Goal: Transaction & Acquisition: Subscribe to service/newsletter

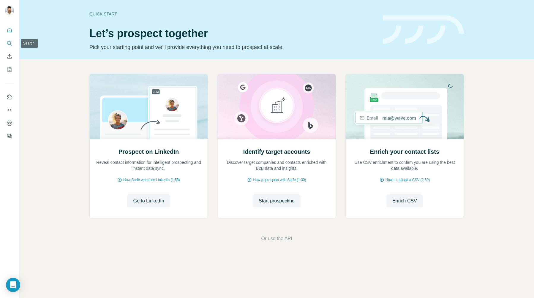
click at [9, 43] on icon "Search" at bounding box center [10, 43] width 6 height 6
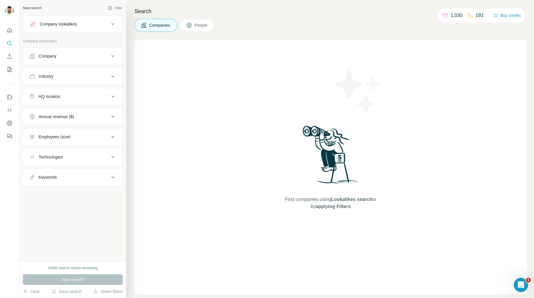
click at [74, 57] on div "Company" at bounding box center [69, 56] width 80 height 6
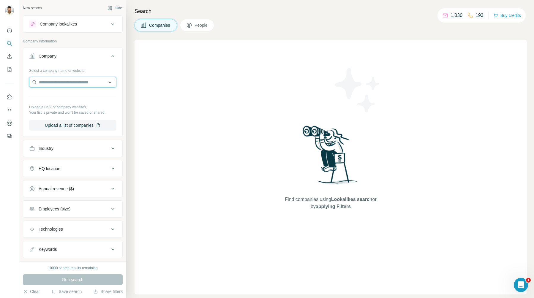
click at [78, 81] on input "text" at bounding box center [72, 82] width 87 height 11
paste input "**********"
drag, startPoint x: 106, startPoint y: 81, endPoint x: 61, endPoint y: 82, distance: 44.8
click at [61, 82] on input "**********" at bounding box center [72, 82] width 87 height 11
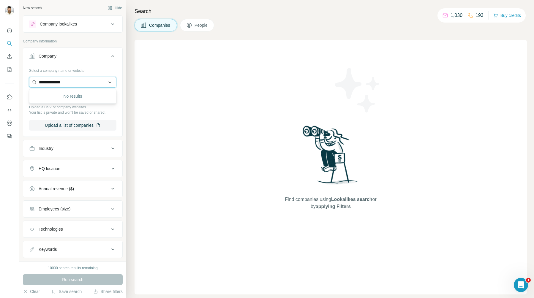
scroll to position [0, 0]
click at [72, 81] on input "**********" at bounding box center [72, 82] width 87 height 11
drag, startPoint x: 72, startPoint y: 81, endPoint x: -1, endPoint y: 81, distance: 73.0
click at [0, 81] on html "**********" at bounding box center [267, 149] width 534 height 298
paste input "**********"
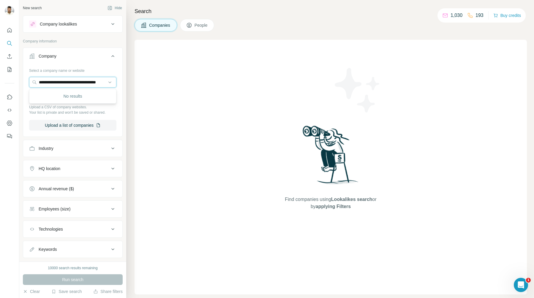
scroll to position [0, 16]
type input "**********"
click at [75, 105] on p "[DOMAIN_NAME]" at bounding box center [78, 107] width 65 height 5
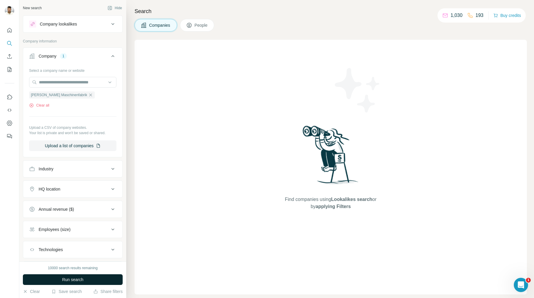
click at [64, 282] on button "Run search" at bounding box center [73, 279] width 100 height 11
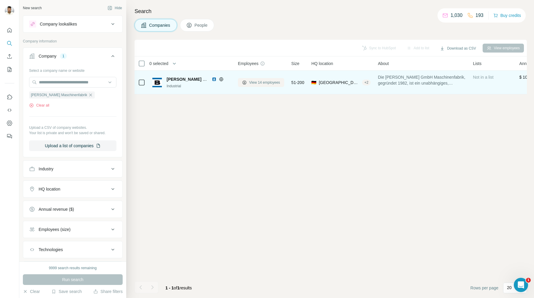
click at [279, 84] on span "View 14 employees" at bounding box center [264, 82] width 31 height 5
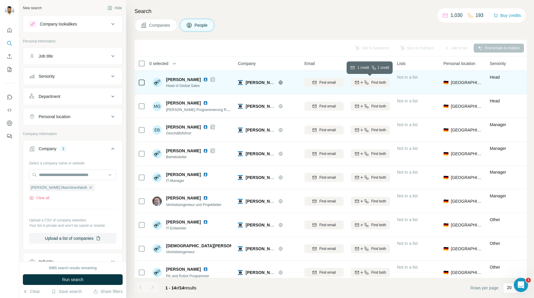
click at [386, 82] on span "Find both" at bounding box center [378, 82] width 15 height 5
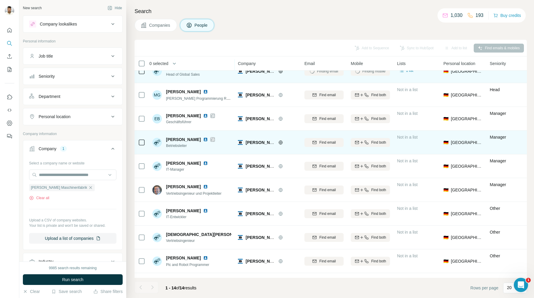
scroll to position [20, 0]
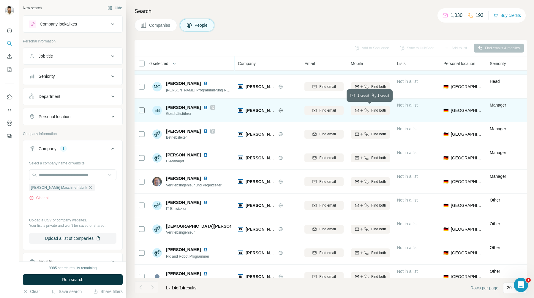
click at [372, 110] on span "Find both" at bounding box center [378, 110] width 15 height 5
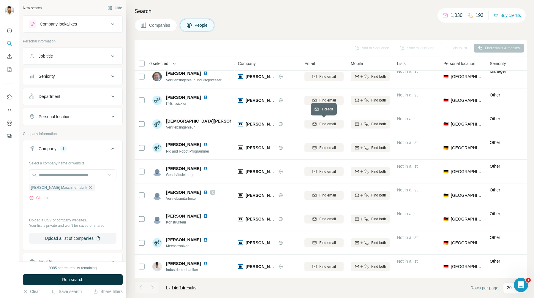
scroll to position [125, 0]
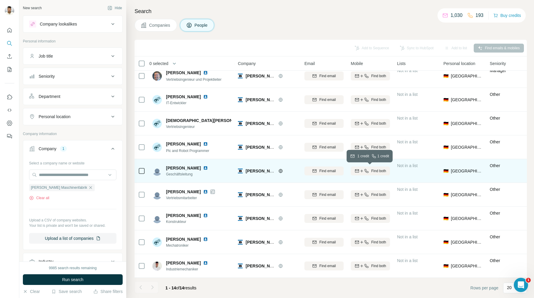
click at [384, 172] on span "Find both" at bounding box center [378, 170] width 15 height 5
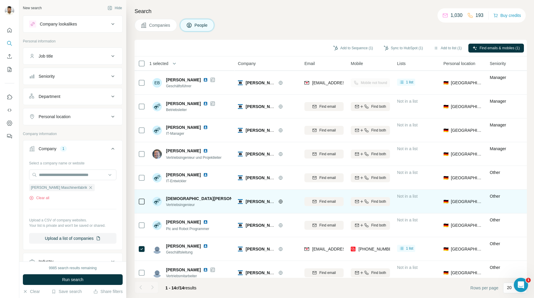
scroll to position [0, 0]
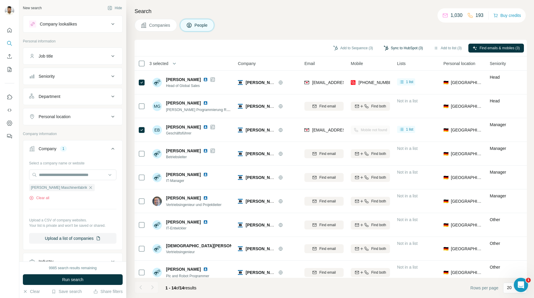
click at [397, 50] on button "Sync to HubSpot (3)" at bounding box center [403, 48] width 48 height 9
click at [305, 33] on div "Search Companies People Add to Sequence (3) Sync to HubSpot (3) Add to list (3)…" at bounding box center [330, 149] width 408 height 298
click at [336, 46] on button "Add to Sequence (3)" at bounding box center [353, 48] width 48 height 9
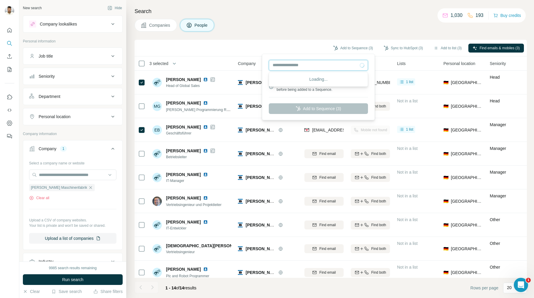
click at [317, 67] on input "text" at bounding box center [318, 65] width 99 height 11
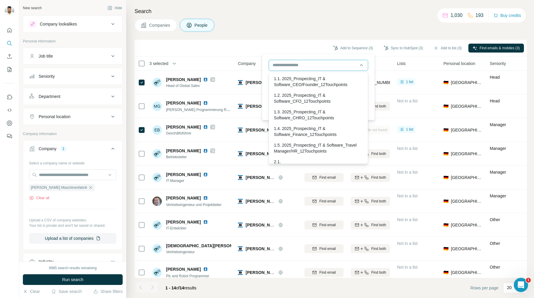
click at [317, 67] on input "text" at bounding box center [318, 65] width 99 height 11
click at [303, 47] on div "Add to Sequence (3) Sync to HubSpot (3) Add to list (3) Find emails & mobiles (…" at bounding box center [330, 48] width 386 height 10
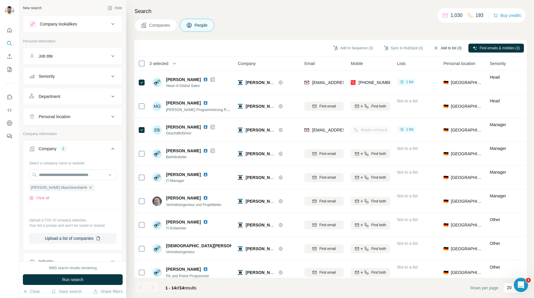
click at [449, 51] on button "Add to list (3)" at bounding box center [447, 48] width 37 height 9
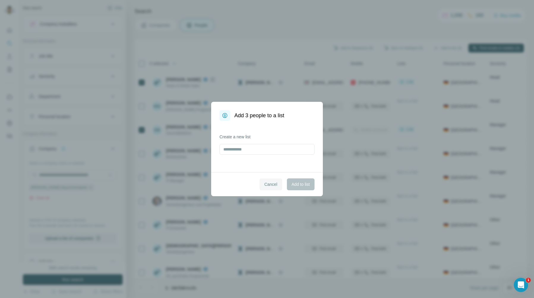
click at [268, 185] on span "Cancel" at bounding box center [270, 184] width 13 height 6
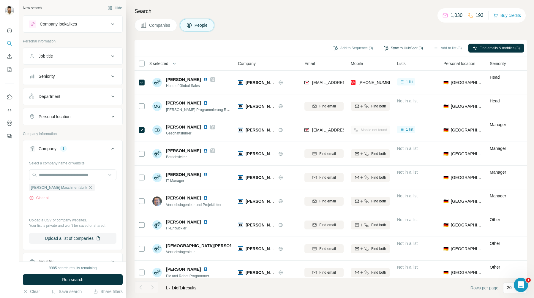
click at [394, 50] on button "Sync to HubSpot (3)" at bounding box center [403, 48] width 48 height 9
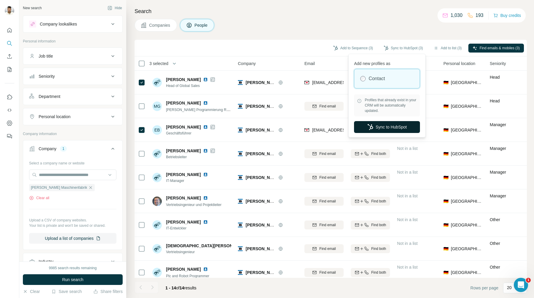
click at [391, 126] on button "Sync to HubSpot" at bounding box center [387, 127] width 66 height 12
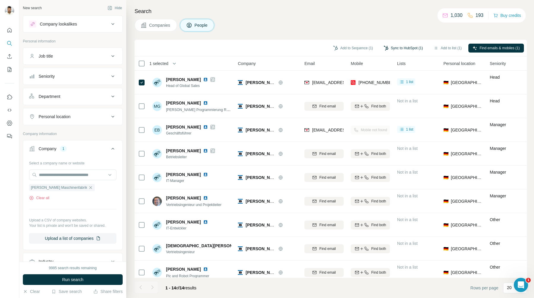
click at [404, 46] on button "Sync to HubSpot (1)" at bounding box center [403, 48] width 48 height 9
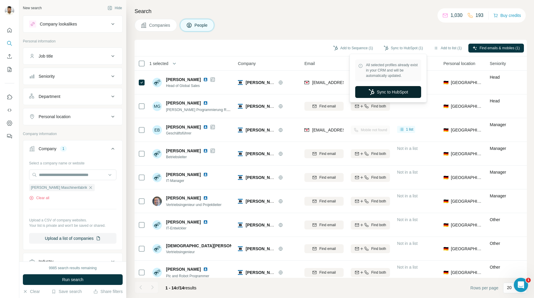
click at [400, 89] on button "Sync to HubSpot" at bounding box center [388, 92] width 66 height 12
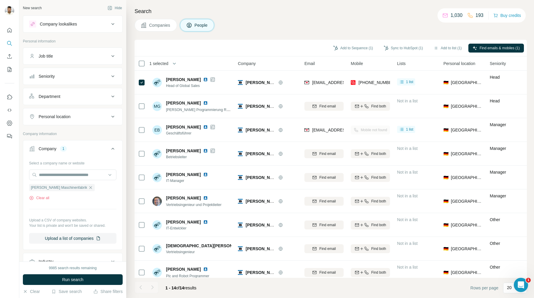
click at [106, 26] on div "Company lookalikes" at bounding box center [69, 23] width 80 height 7
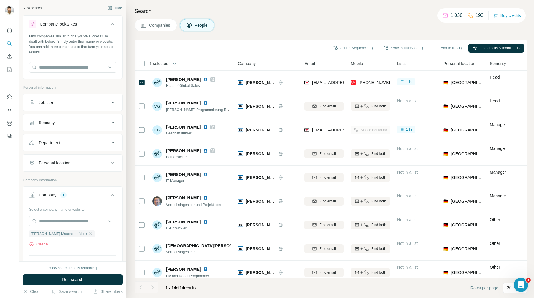
click at [106, 26] on div "Company lookalikes" at bounding box center [69, 23] width 80 height 7
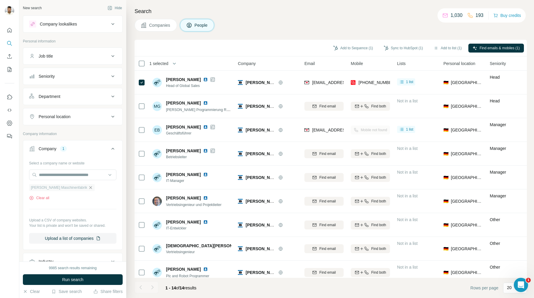
click at [88, 189] on icon "button" at bounding box center [90, 187] width 5 height 5
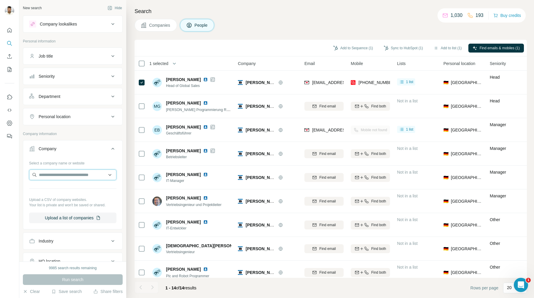
click at [80, 175] on input "text" at bounding box center [72, 175] width 87 height 11
paste input "**********"
type input "**********"
click at [80, 191] on div "Excellent Air [DOMAIN_NAME]" at bounding box center [73, 191] width 84 height 16
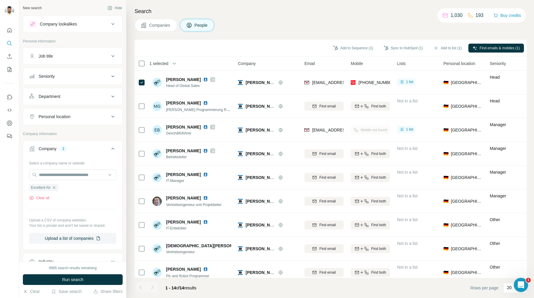
click at [71, 28] on button "Company lookalikes" at bounding box center [72, 24] width 99 height 14
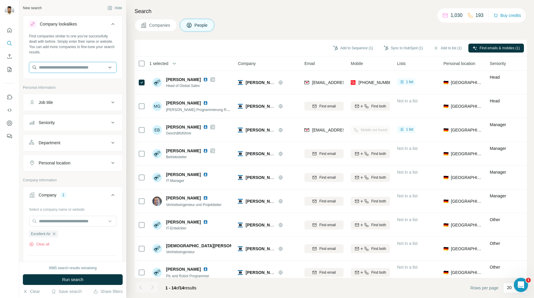
click at [74, 64] on input "text" at bounding box center [72, 67] width 87 height 11
paste input "**********"
type input "**********"
click at [84, 85] on div "Excellent Air [DOMAIN_NAME]" at bounding box center [73, 83] width 84 height 16
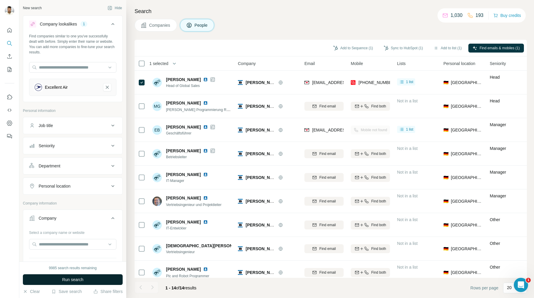
click at [78, 275] on button "Run search" at bounding box center [73, 279] width 100 height 11
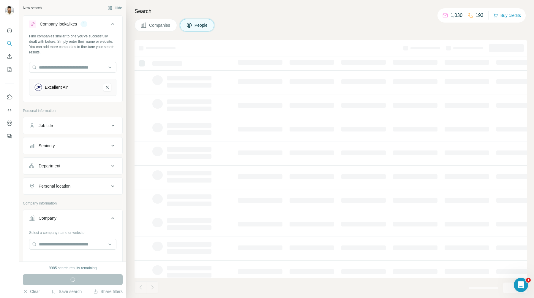
click at [157, 24] on span "Companies" at bounding box center [160, 25] width 22 height 6
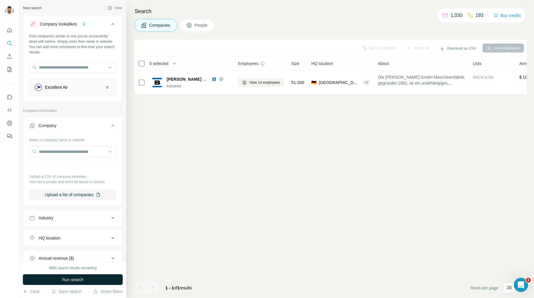
click at [83, 277] on span "Run search" at bounding box center [72, 280] width 21 height 6
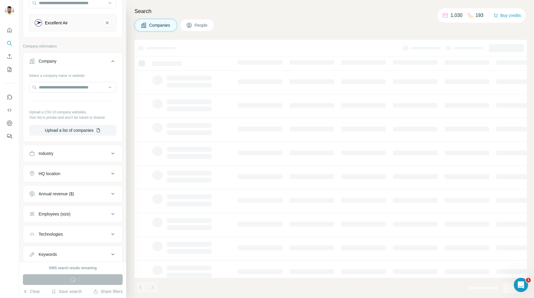
scroll to position [83, 0]
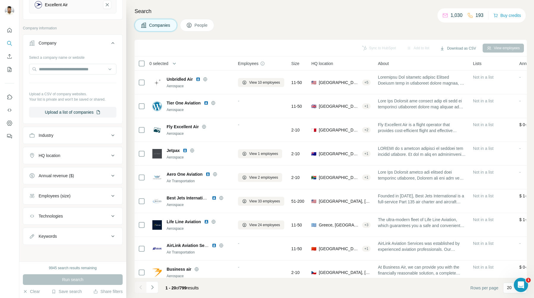
click at [95, 156] on div "HQ location" at bounding box center [69, 156] width 80 height 6
click at [87, 174] on input "text" at bounding box center [72, 170] width 87 height 11
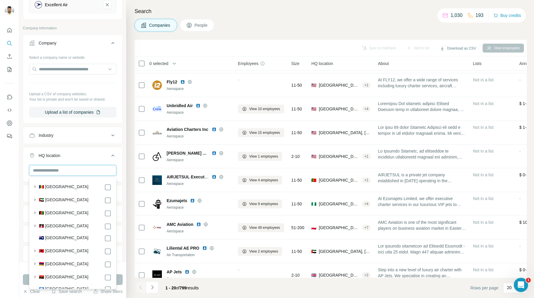
scroll to position [268, 0]
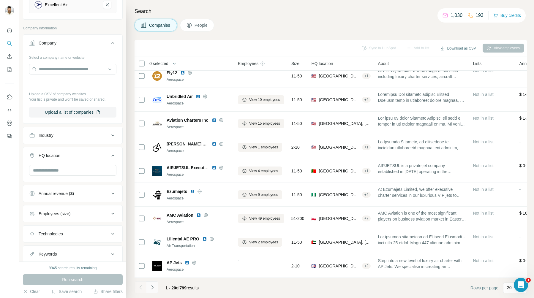
click at [152, 288] on icon "Navigate to next page" at bounding box center [152, 287] width 6 height 6
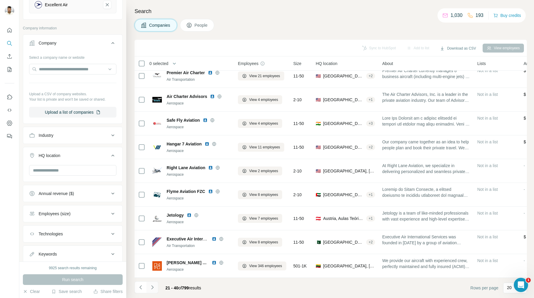
click at [154, 289] on icon "Navigate to next page" at bounding box center [152, 287] width 6 height 6
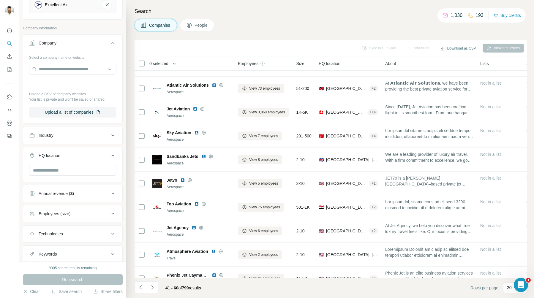
scroll to position [20, 0]
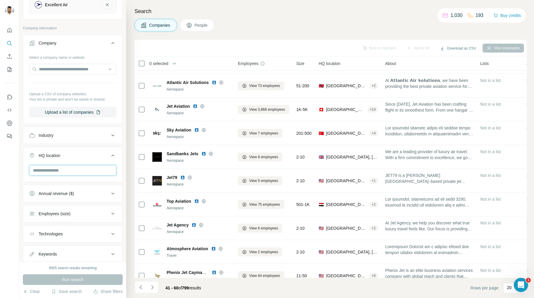
click at [74, 167] on input "text" at bounding box center [72, 170] width 87 height 11
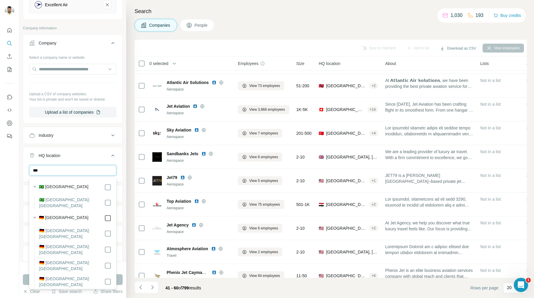
type input "***"
click at [111, 152] on icon at bounding box center [112, 155] width 7 height 7
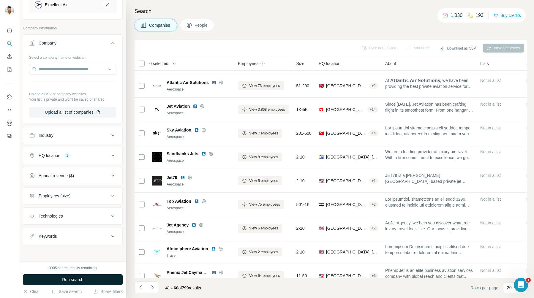
click at [87, 275] on button "Run search" at bounding box center [73, 279] width 100 height 11
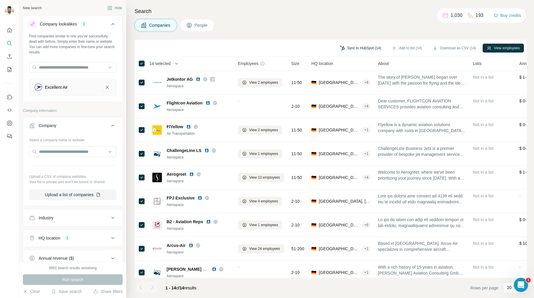
click at [370, 46] on button "Sync to HubSpot (14)" at bounding box center [361, 48] width 50 height 9
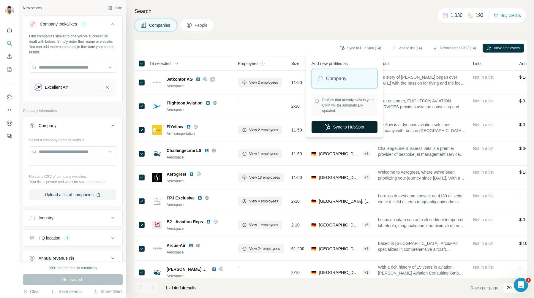
click at [341, 126] on button "Sync to HubSpot" at bounding box center [344, 127] width 66 height 12
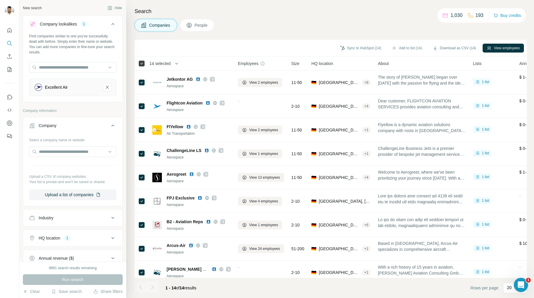
click at [140, 67] on icon at bounding box center [141, 63] width 7 height 7
click at [498, 50] on button "View employees" at bounding box center [503, 48] width 41 height 9
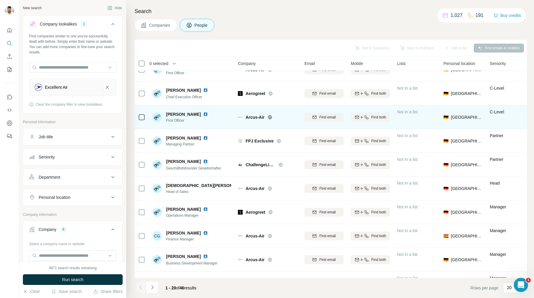
scroll to position [2, 0]
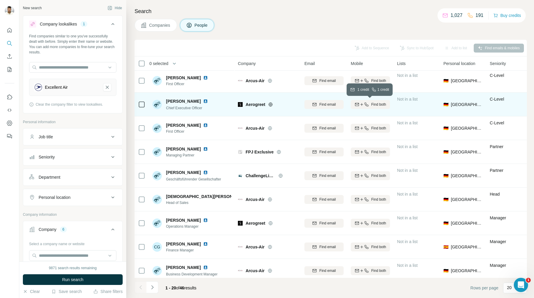
click at [387, 107] on button "Find both" at bounding box center [370, 104] width 39 height 9
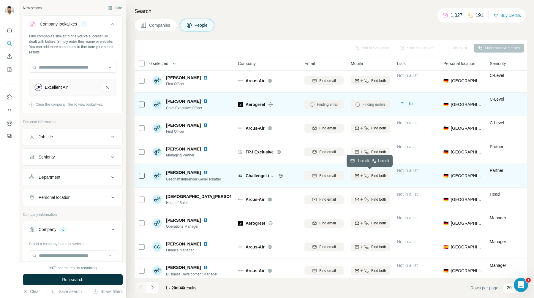
click at [370, 177] on div "Find both" at bounding box center [370, 175] width 39 height 5
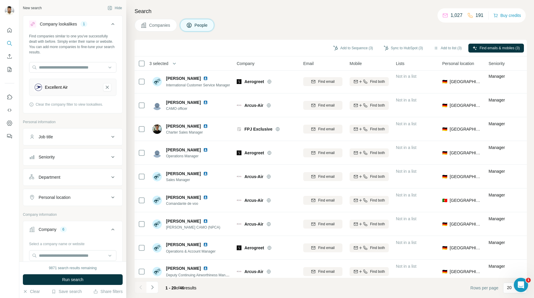
scroll to position [268, 1]
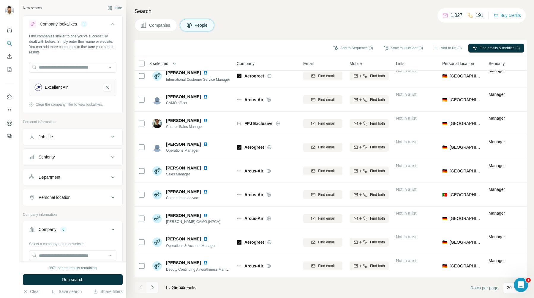
click at [154, 286] on icon "Navigate to next page" at bounding box center [152, 287] width 6 height 6
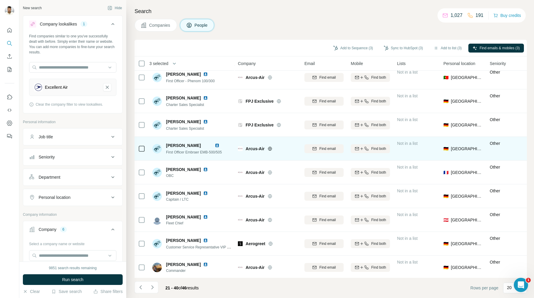
scroll to position [268, 0]
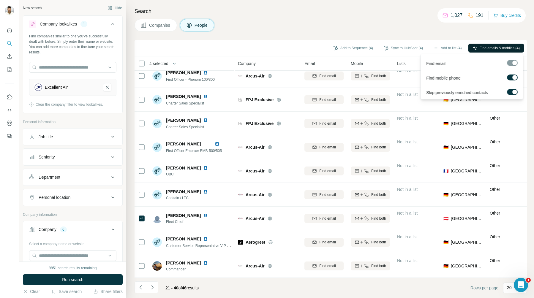
click at [481, 46] on span "Find emails & mobiles (4)" at bounding box center [500, 47] width 40 height 5
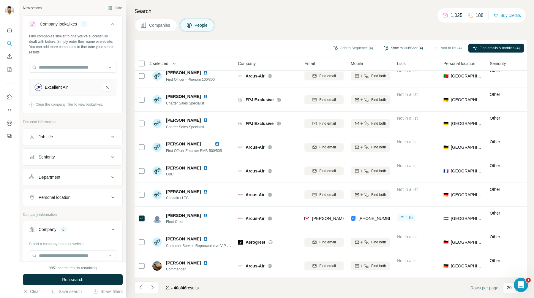
click at [406, 47] on button "Sync to HubSpot (4)" at bounding box center [403, 48] width 48 height 9
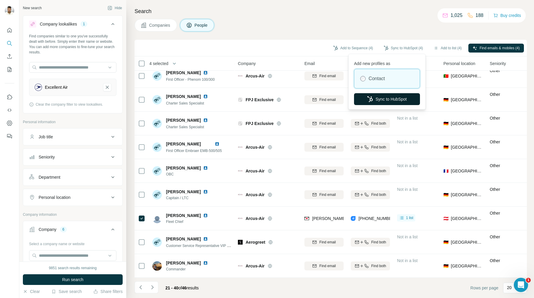
click at [390, 95] on button "Sync to HubSpot" at bounding box center [387, 99] width 66 height 12
